Goal: Task Accomplishment & Management: Complete application form

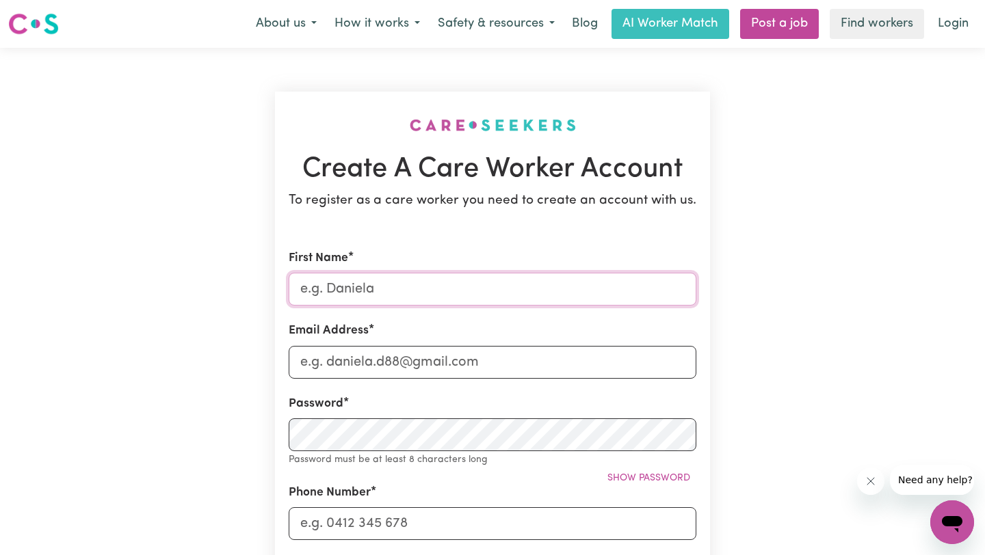
click at [568, 290] on input "First Name" at bounding box center [493, 289] width 408 height 33
type input "[PERSON_NAME]"
type input "[EMAIL_ADDRESS][DOMAIN_NAME]"
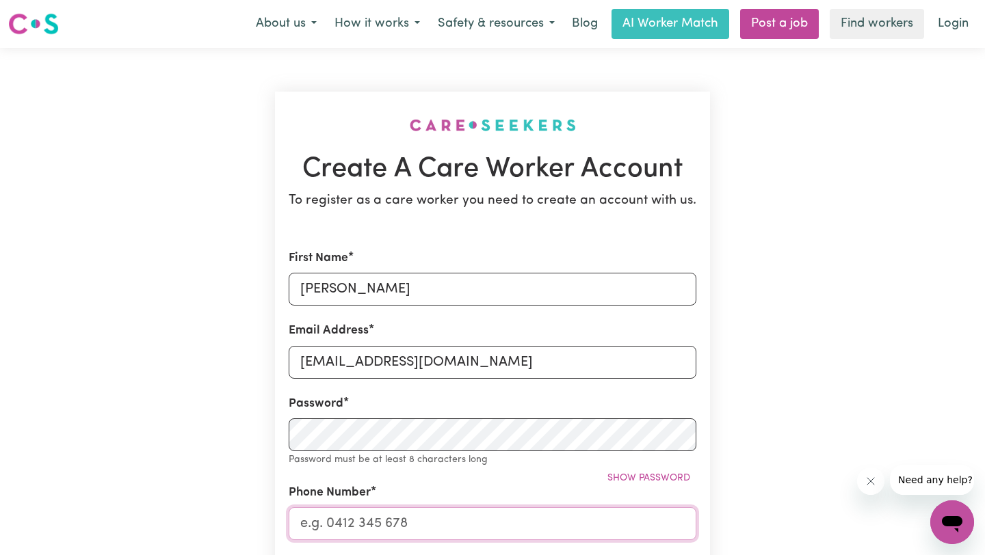
type input "0449706155"
type input "[STREET_ADDRESS][GEOGRAPHIC_DATA][PERSON_NAME] accommodation"
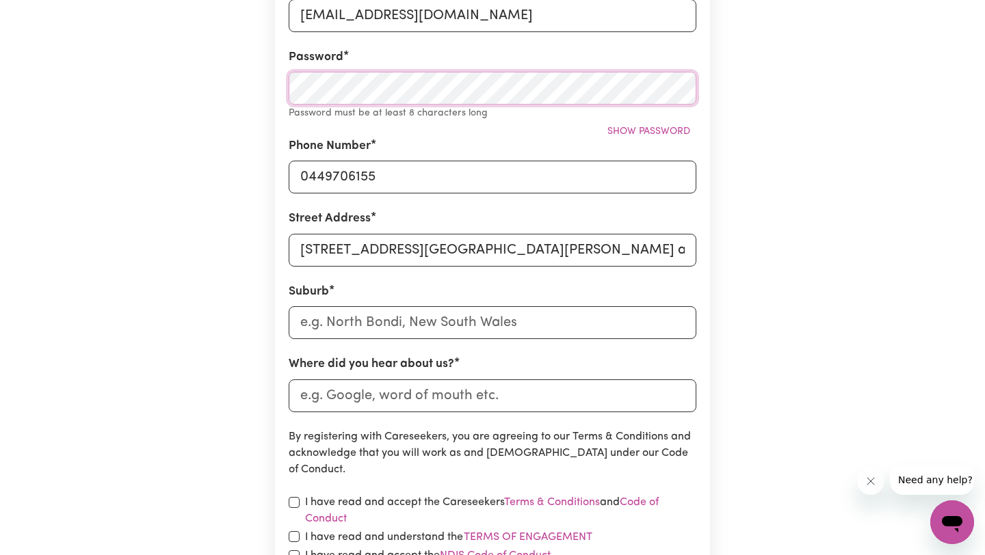
scroll to position [348, 0]
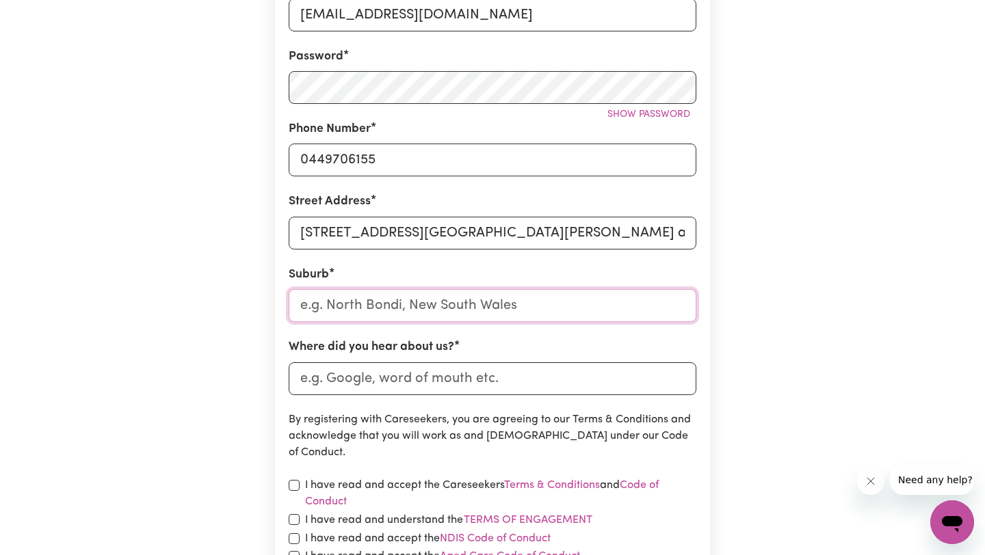
click at [479, 306] on input "text" at bounding box center [493, 305] width 408 height 33
type input "Kew"
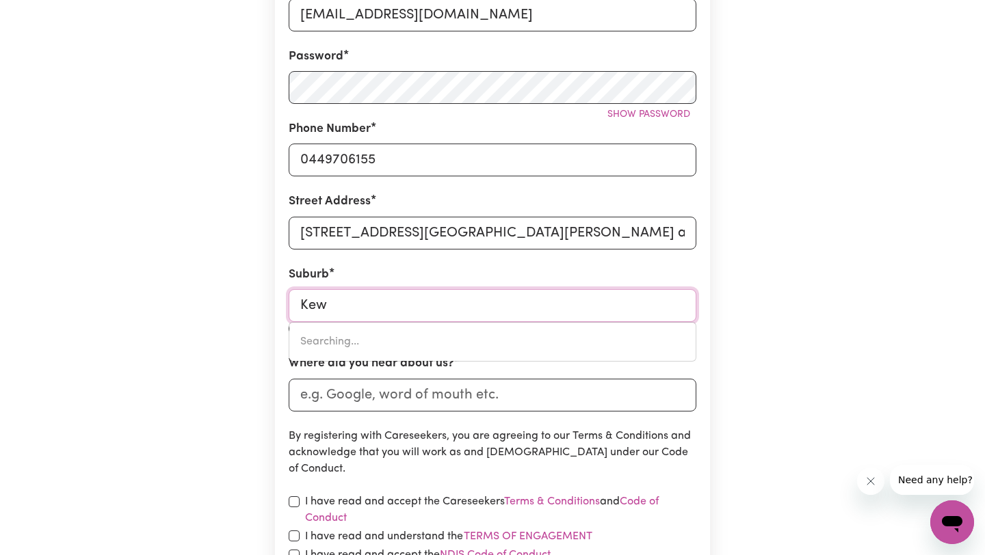
type input "[GEOGRAPHIC_DATA], [GEOGRAPHIC_DATA], 2439"
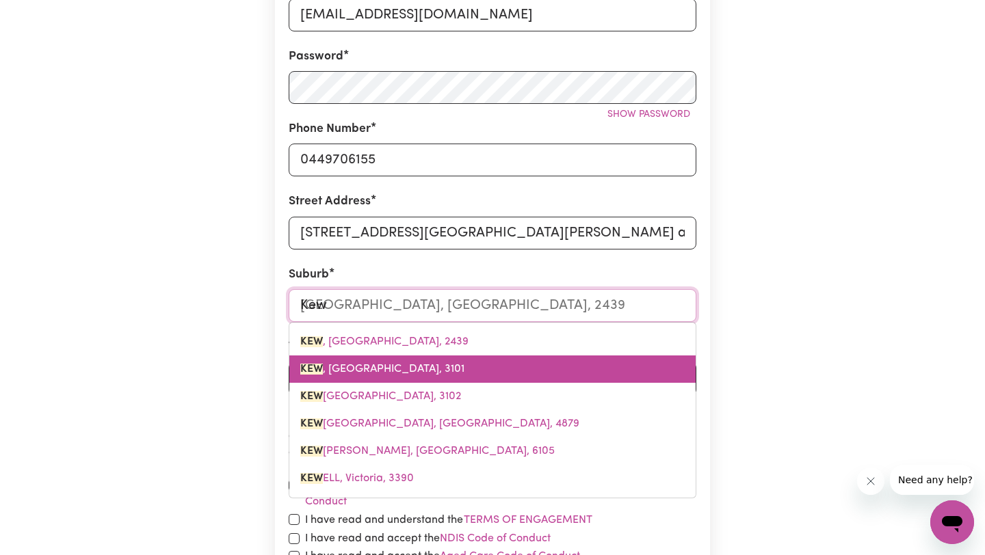
click at [460, 362] on link "[GEOGRAPHIC_DATA] , [GEOGRAPHIC_DATA], 3101" at bounding box center [492, 369] width 406 height 27
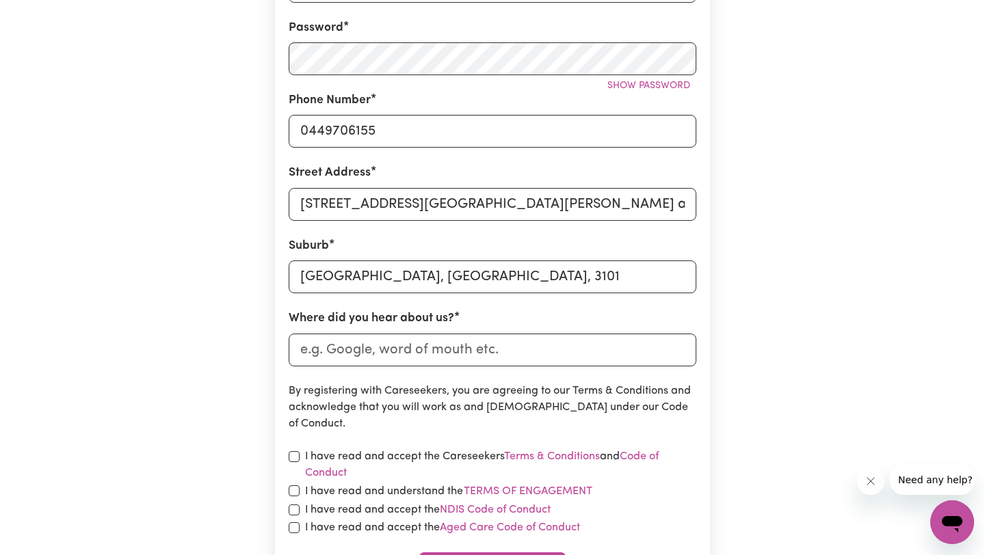
scroll to position [397, 0]
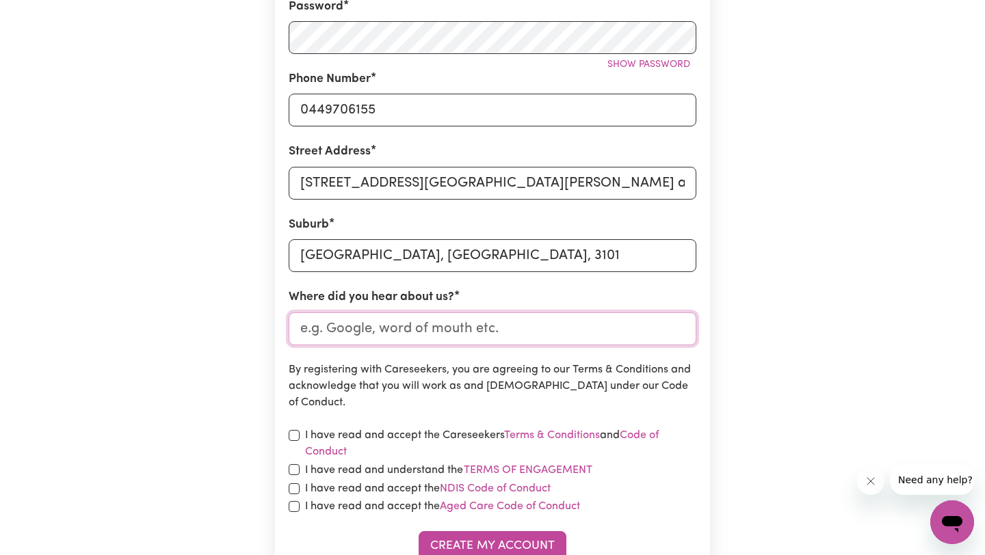
click at [464, 325] on input "Where did you hear about us?" at bounding box center [493, 329] width 408 height 33
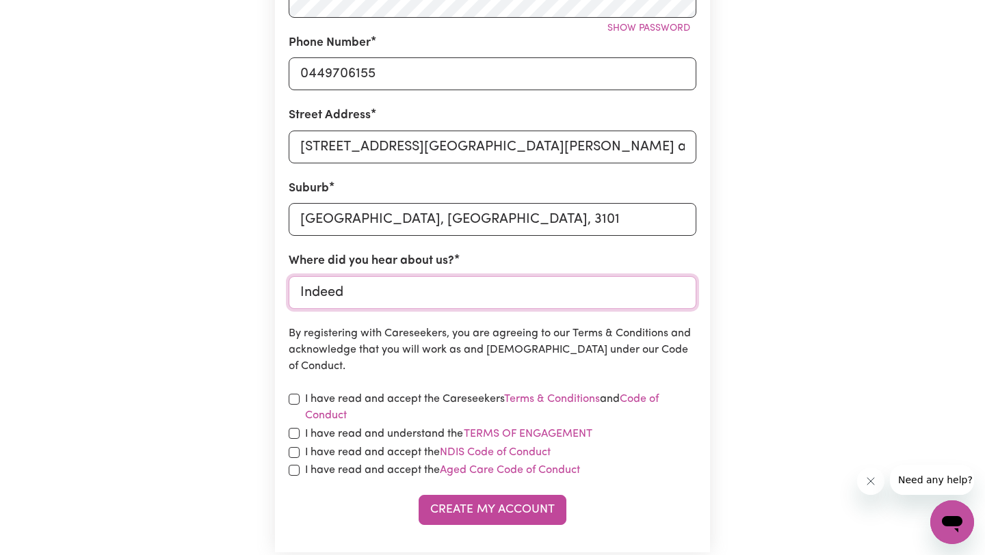
scroll to position [495, 0]
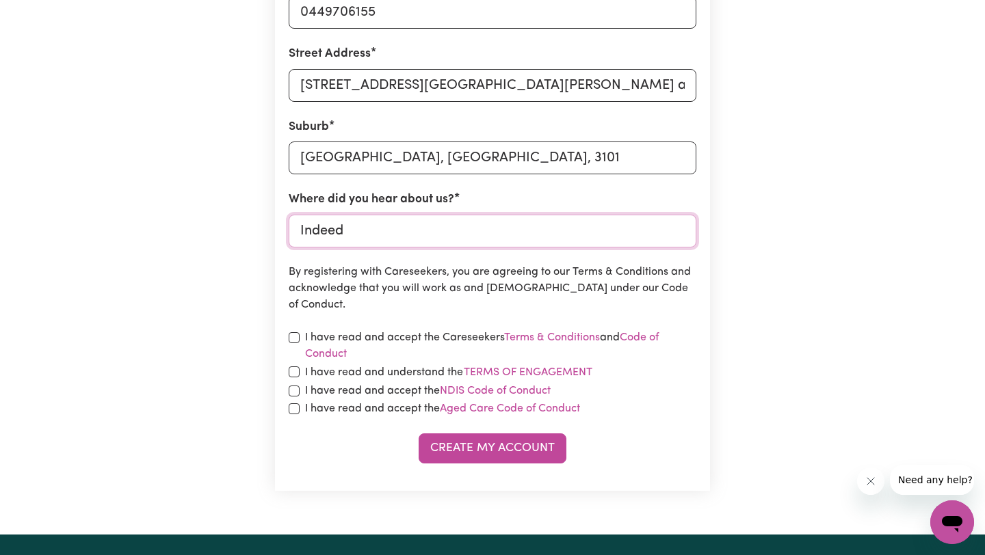
type input "Indeed"
click at [296, 404] on input "checkbox" at bounding box center [294, 409] width 11 height 11
checkbox input "true"
click at [295, 388] on input "checkbox" at bounding box center [294, 391] width 11 height 11
checkbox input "true"
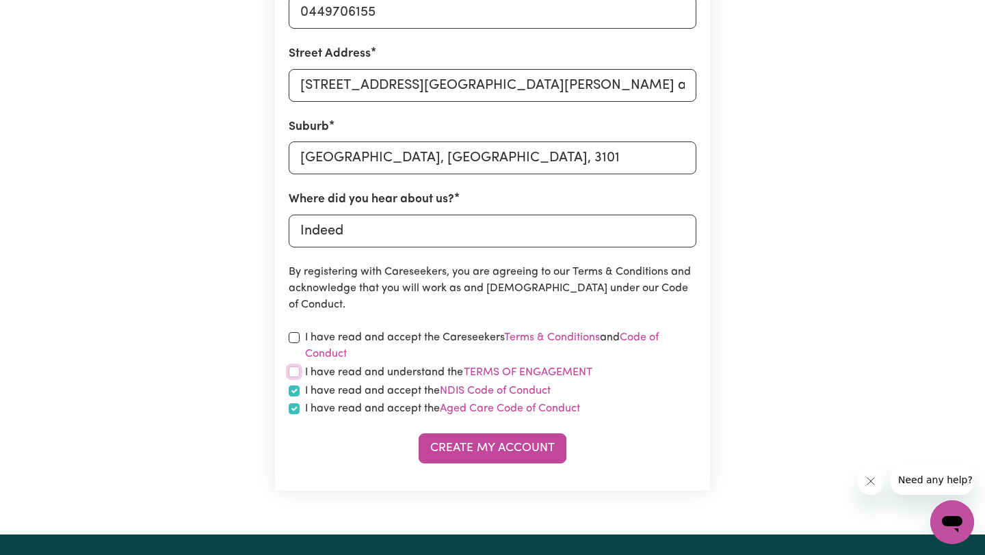
click at [294, 373] on input "checkbox" at bounding box center [294, 372] width 11 height 11
checkbox input "true"
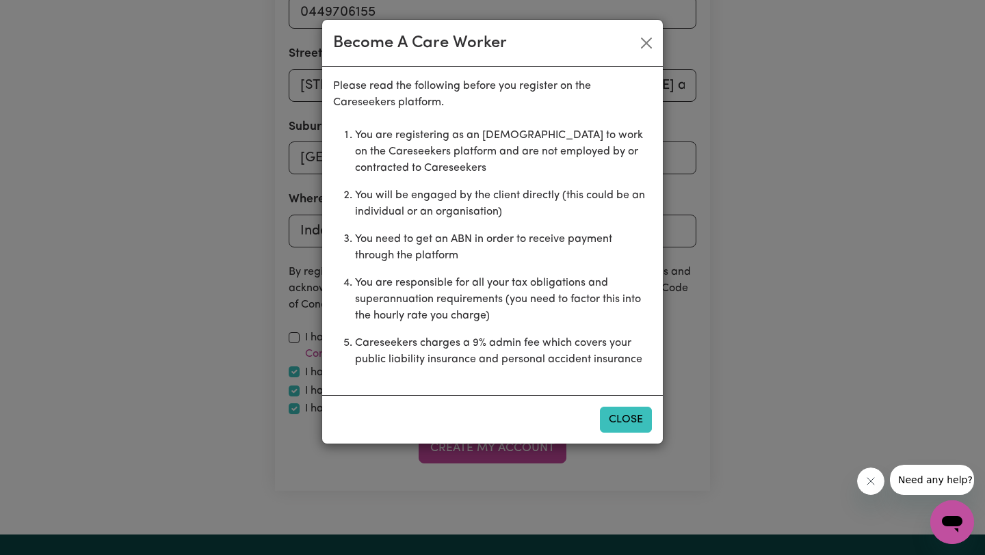
click at [623, 419] on button "Close" at bounding box center [626, 420] width 52 height 26
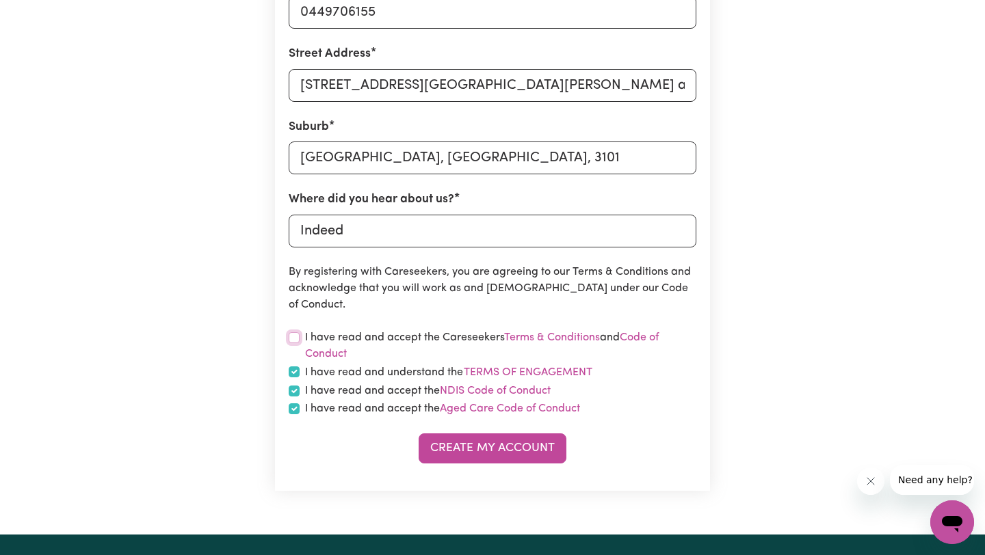
click at [296, 335] on input "checkbox" at bounding box center [294, 337] width 11 height 11
checkbox input "true"
click at [498, 454] on button "Create My Account" at bounding box center [493, 449] width 148 height 30
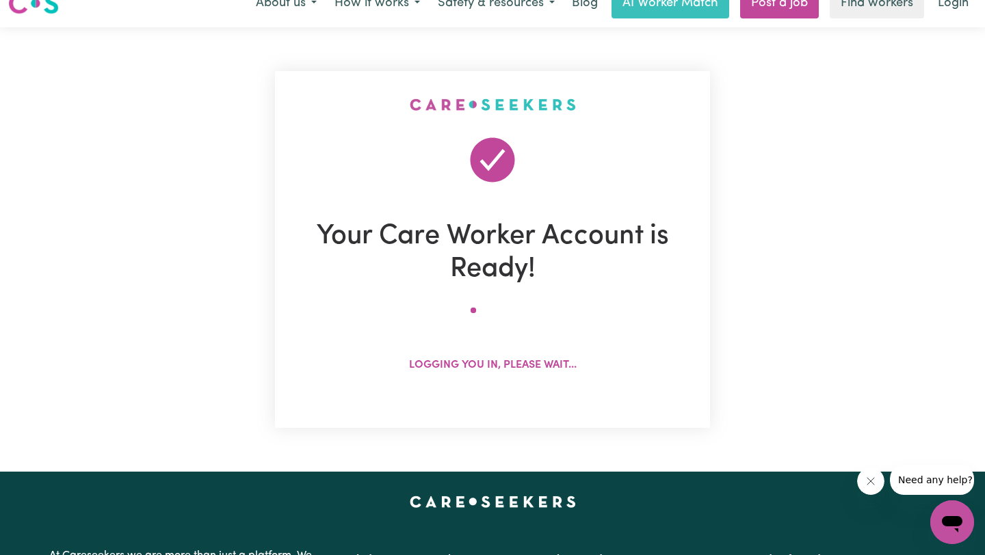
scroll to position [0, 0]
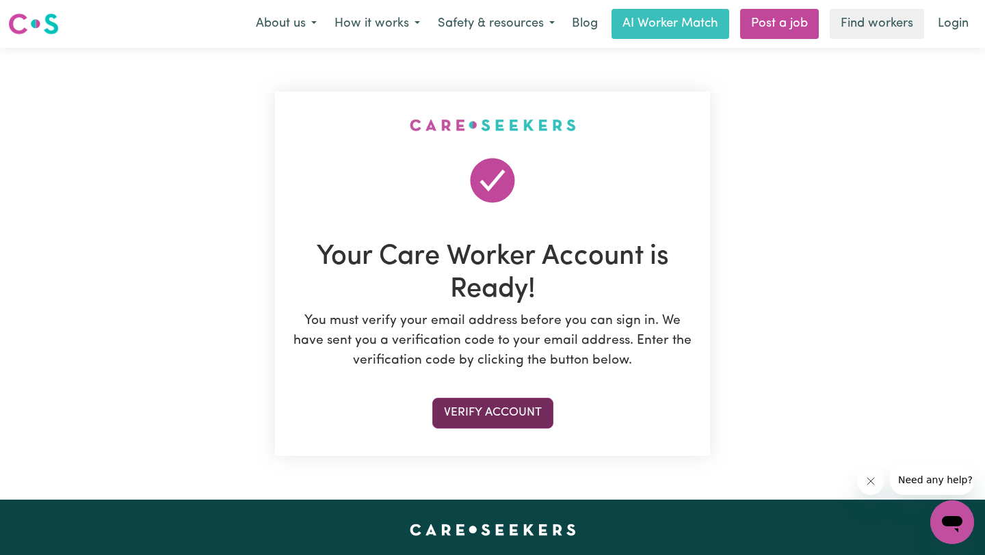
click at [494, 411] on button "Verify Account" at bounding box center [492, 413] width 121 height 30
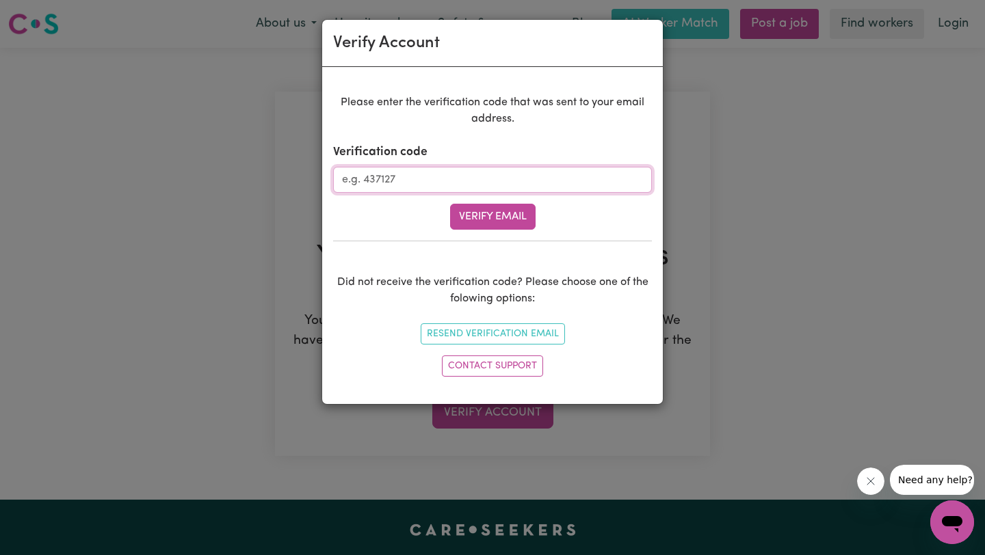
click at [506, 173] on input "Verification code" at bounding box center [492, 180] width 319 height 26
click at [539, 180] on input "Verification code" at bounding box center [492, 180] width 319 height 26
paste input "868624"
type input "868624"
click at [485, 222] on button "Verify Email" at bounding box center [493, 217] width 86 height 26
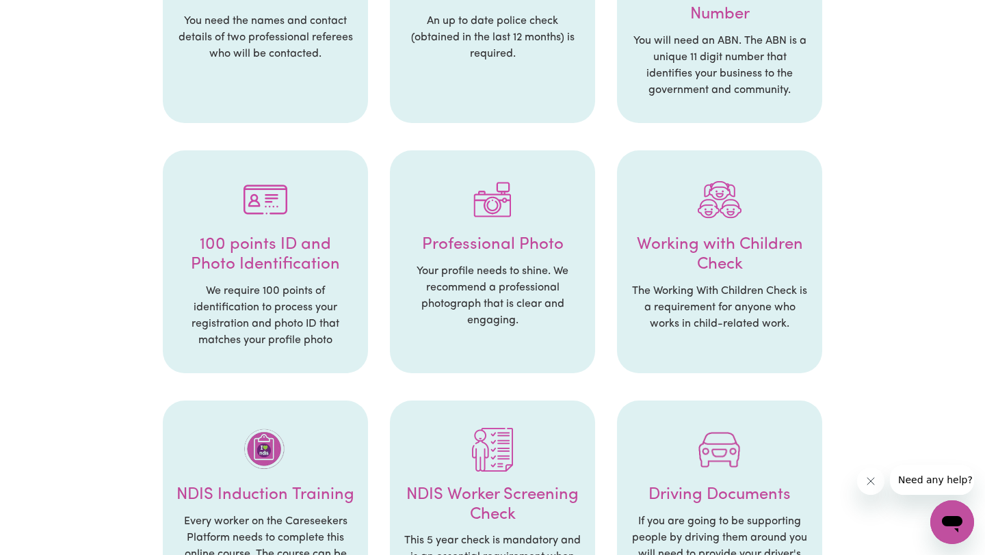
scroll to position [425, 0]
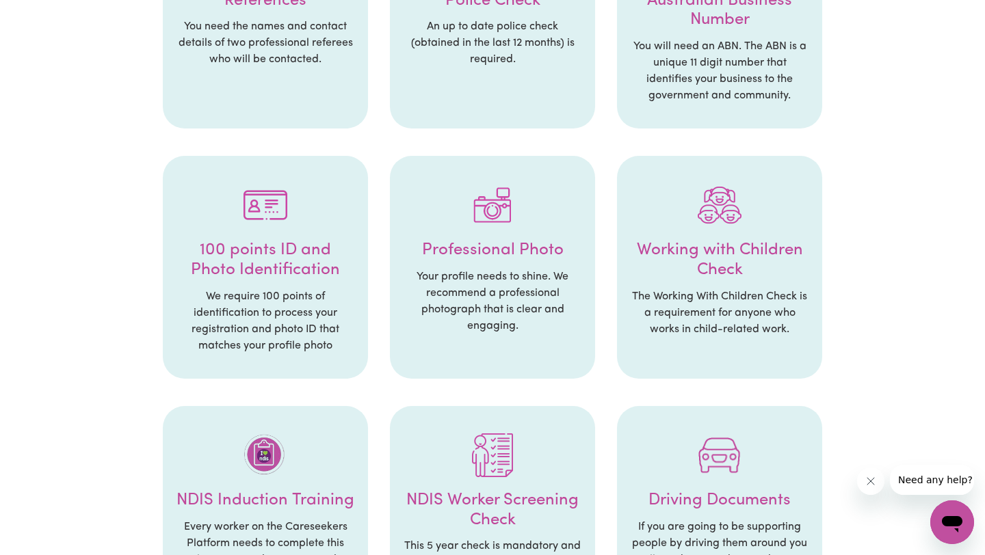
click at [298, 271] on h4 "100 points ID and Photo Identification" at bounding box center [265, 261] width 178 height 40
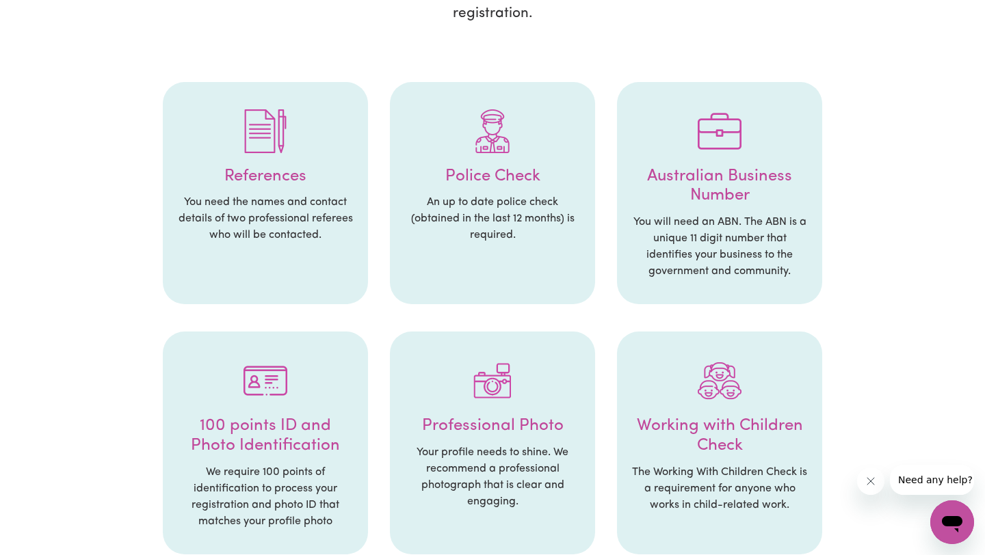
scroll to position [199, 0]
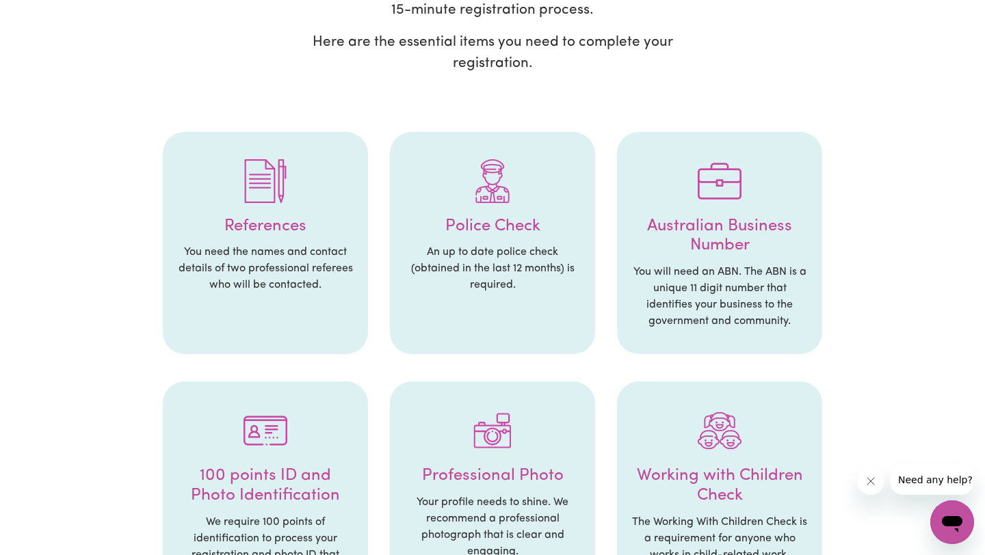
click at [301, 264] on p "You need the names and contact details of two professional referees who will be…" at bounding box center [265, 268] width 178 height 49
click at [527, 237] on li "Police Check An up to date police check (obtained in the last 12 months) is req…" at bounding box center [492, 243] width 205 height 223
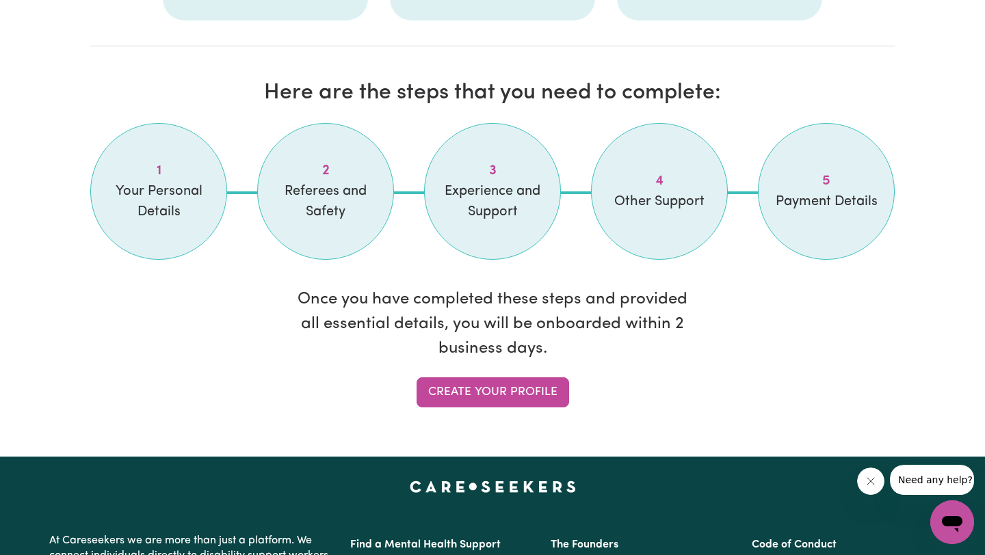
scroll to position [1120, 0]
